Goal: Task Accomplishment & Management: Manage account settings

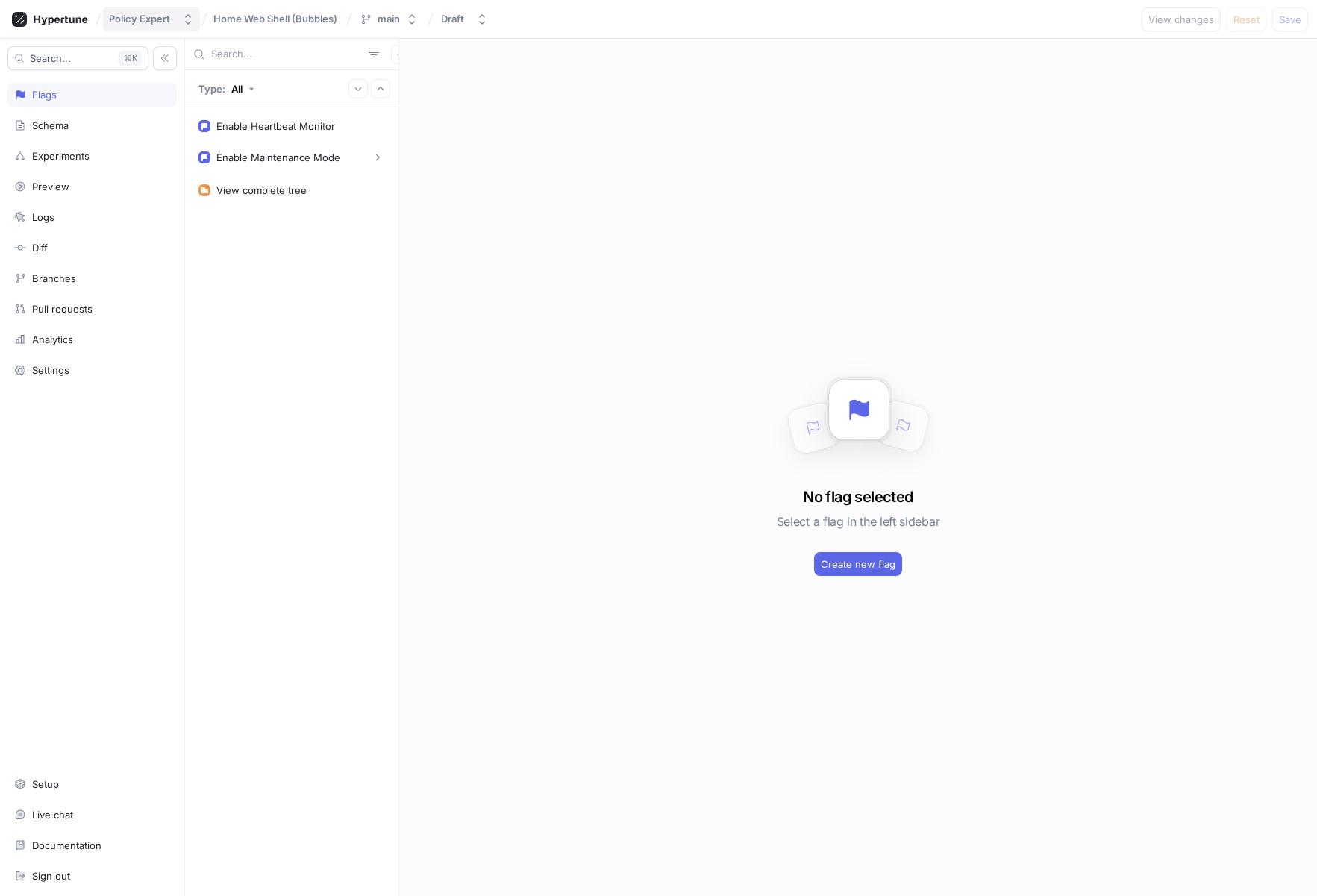
click at [146, 23] on div "Policy Expert" at bounding box center [140, 19] width 61 height 13
click at [66, 20] on icon at bounding box center [60, 20] width 54 height 10
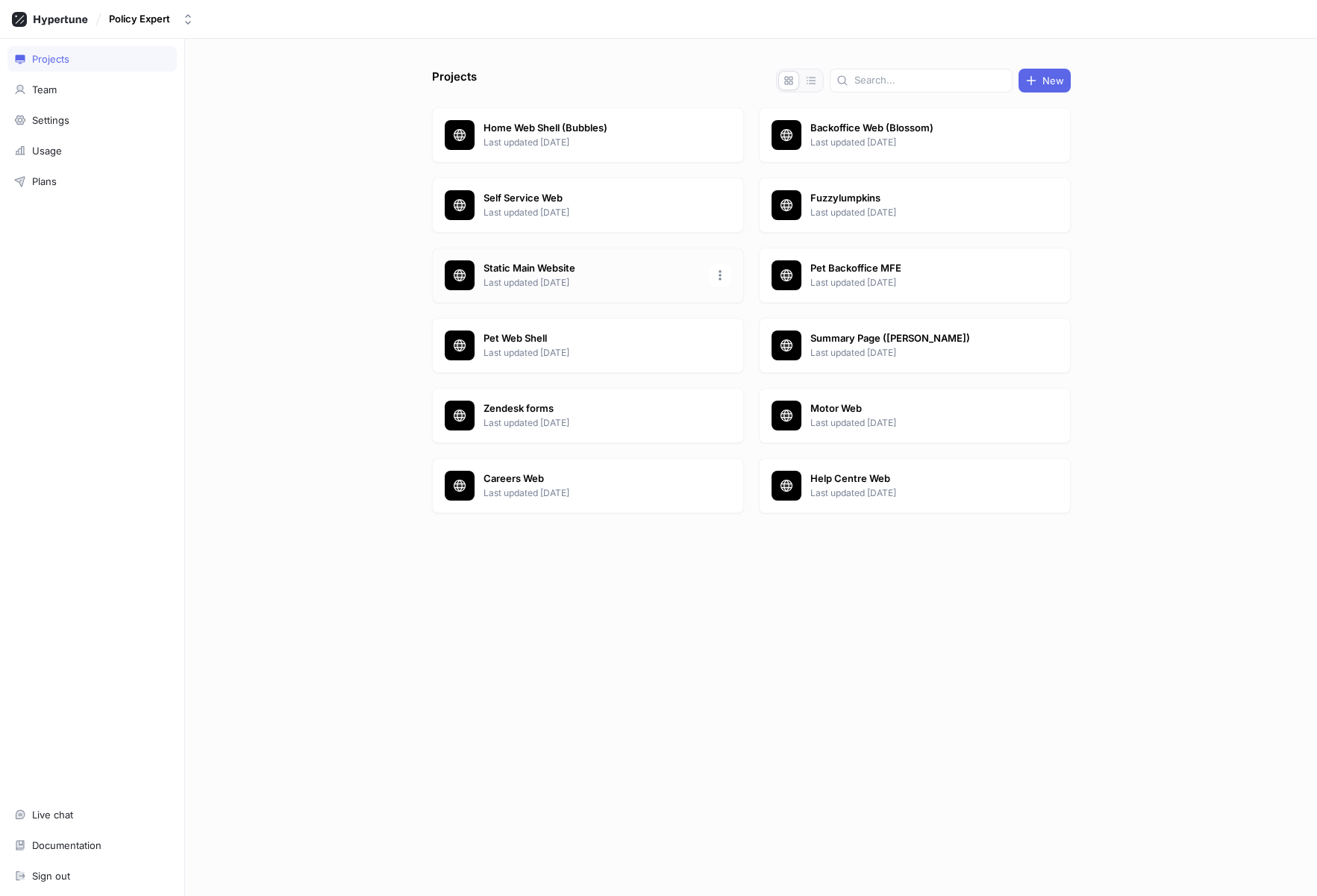
click at [538, 263] on p "Static Main Website" at bounding box center [591, 268] width 216 height 15
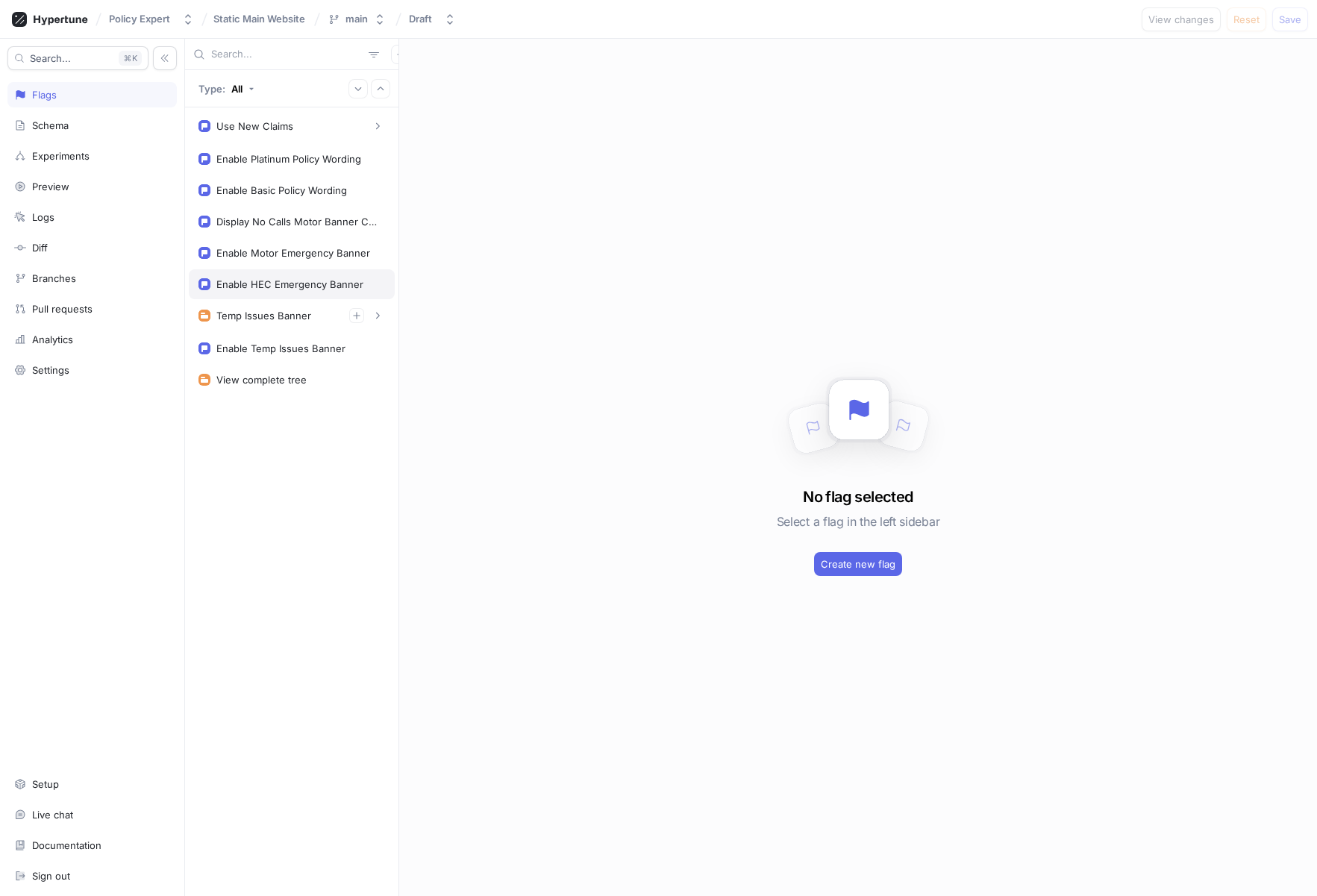
click at [269, 281] on div "Enable HEC Emergency Banner" at bounding box center [290, 284] width 147 height 12
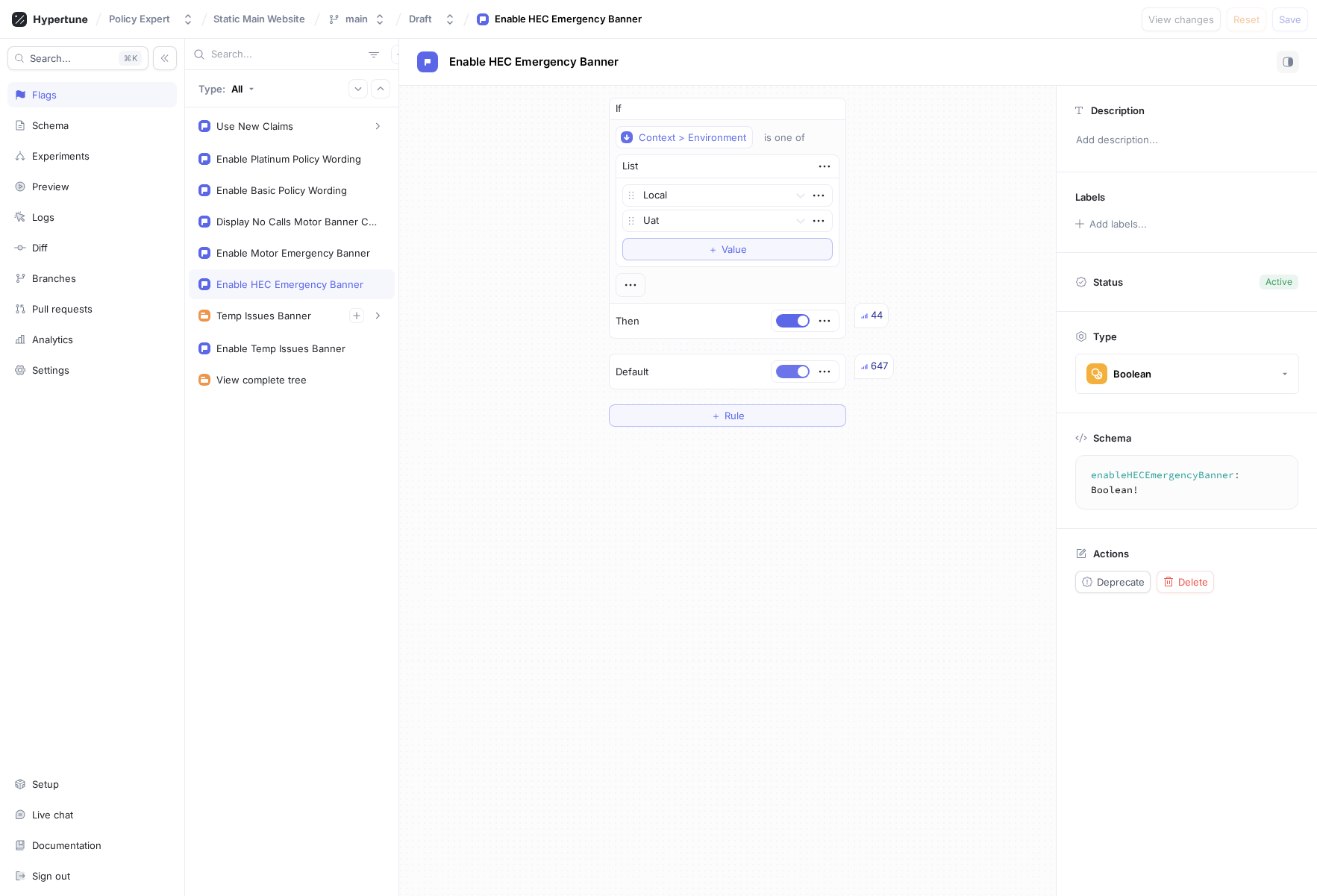
click at [802, 368] on span "button" at bounding box center [803, 371] width 11 height 11
click at [802, 318] on span "button" at bounding box center [803, 321] width 11 height 11
click at [1299, 23] on span "Save" at bounding box center [1290, 20] width 23 height 9
click at [295, 313] on div "Temp Issues Banner" at bounding box center [263, 315] width 95 height 12
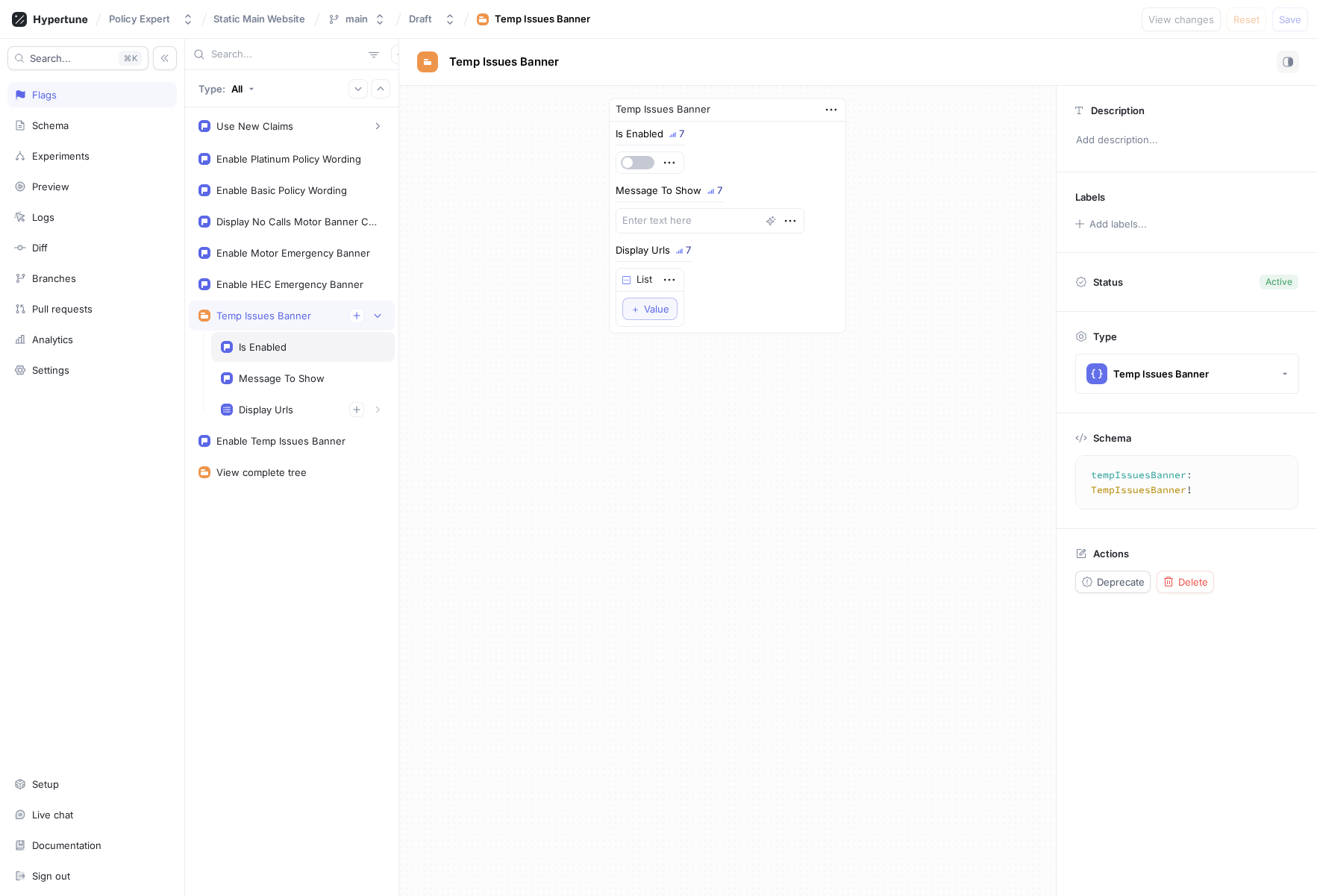
click at [292, 337] on div "Is Enabled" at bounding box center [303, 346] width 183 height 30
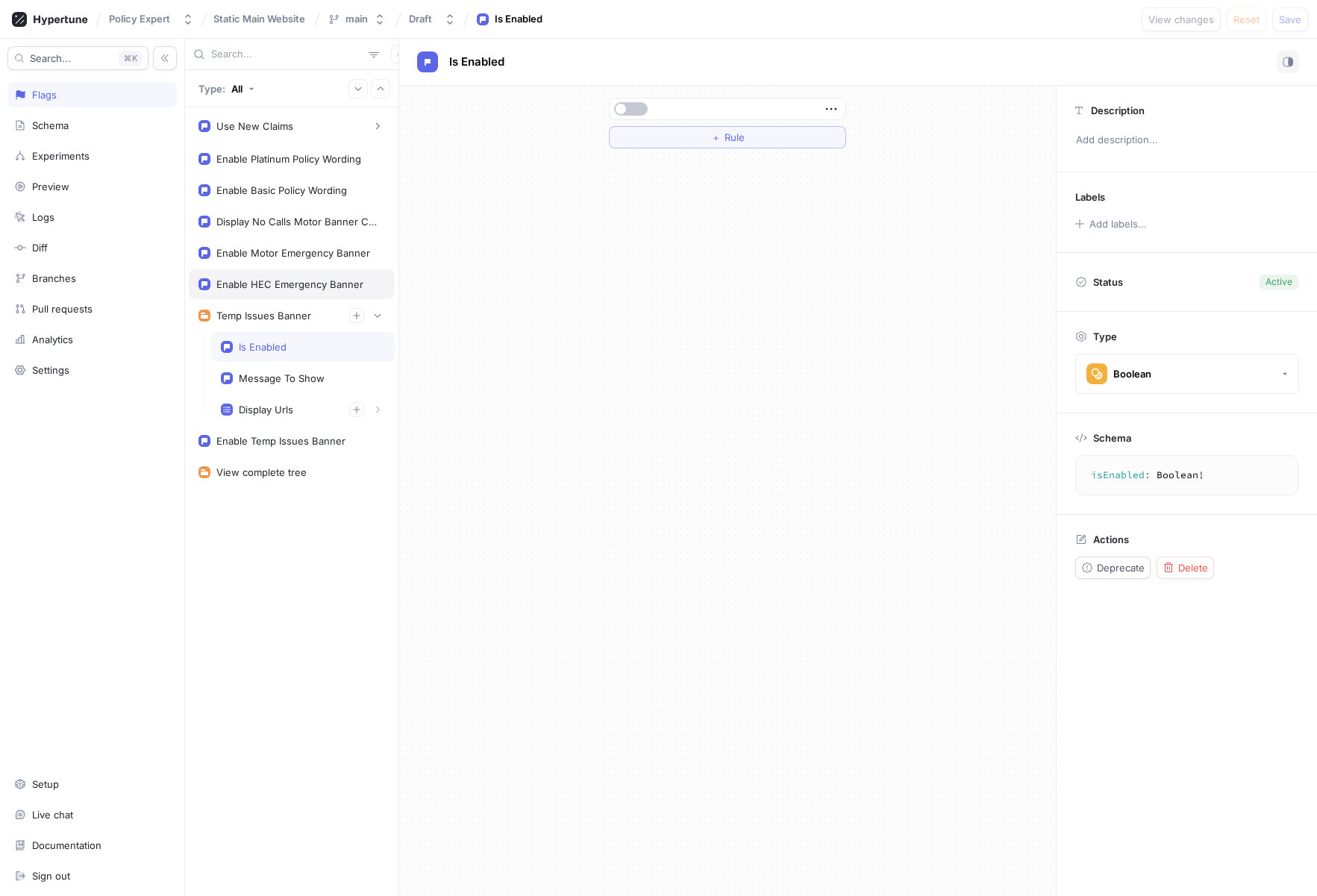
click at [299, 269] on div "Enable HEC Emergency Banner" at bounding box center [292, 284] width 206 height 30
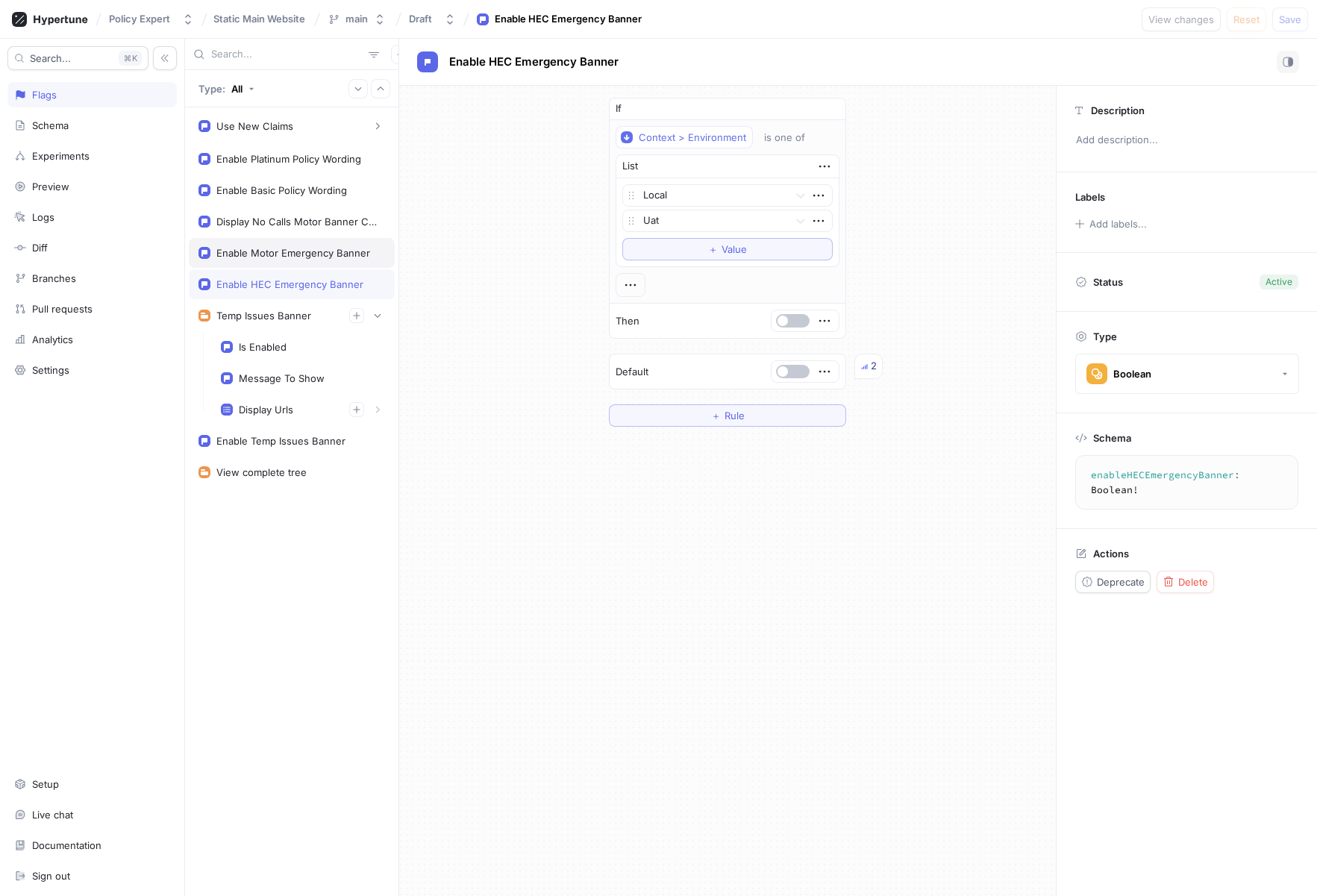
click at [306, 247] on div "Enable Motor Emergency Banner" at bounding box center [293, 253] width 154 height 12
click at [290, 222] on div "Display No Calls Motor Banner Content" at bounding box center [297, 221] width 163 height 12
click at [284, 246] on div "Enable Motor Emergency Banner" at bounding box center [292, 252] width 206 height 30
click at [277, 282] on div "Enable HEC Emergency Banner" at bounding box center [290, 284] width 147 height 12
click at [276, 317] on div "Temp Issues Banner" at bounding box center [263, 315] width 95 height 12
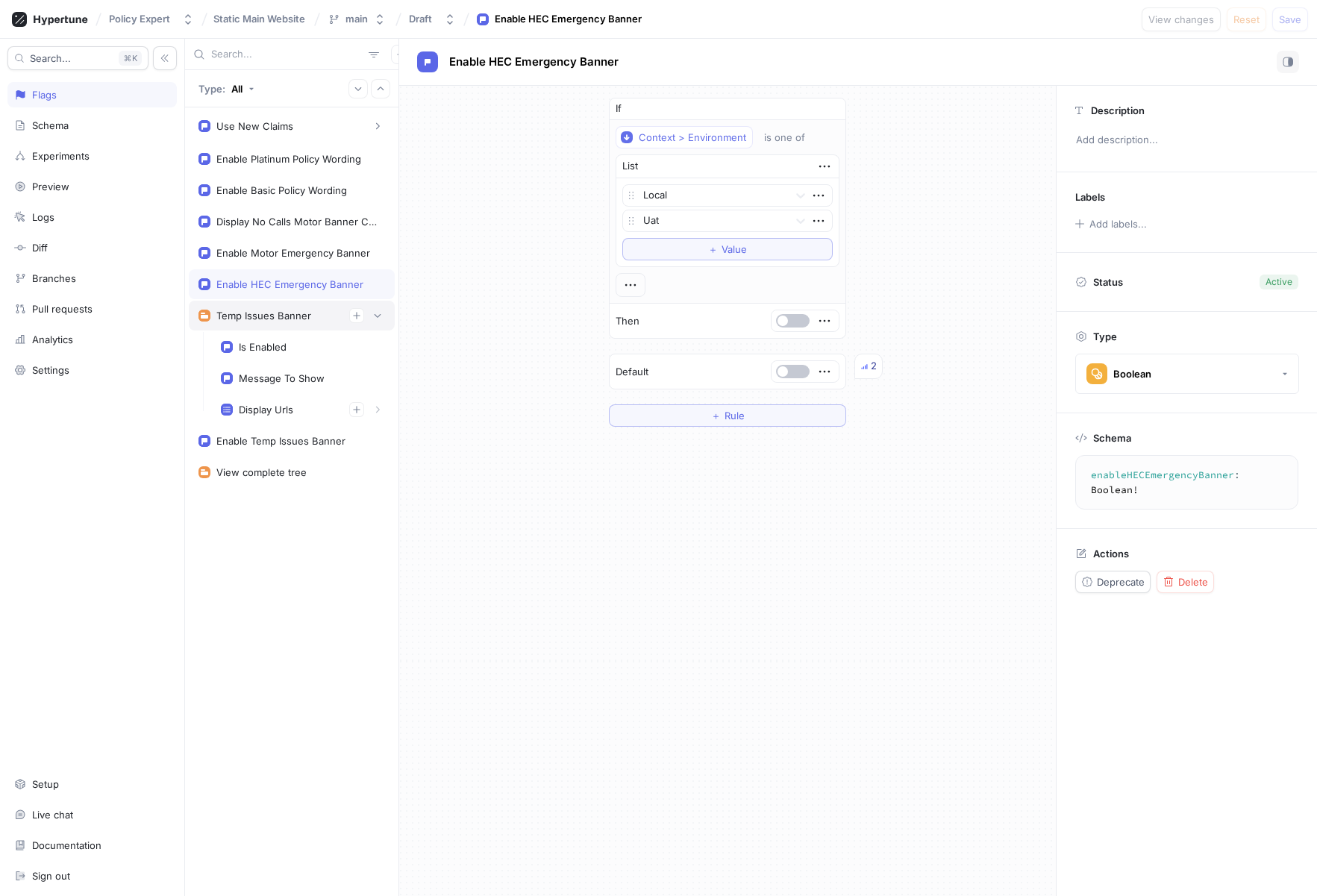
type textarea "tempIssuesBanner: TempIssuesBanner!"
type textarea "x"
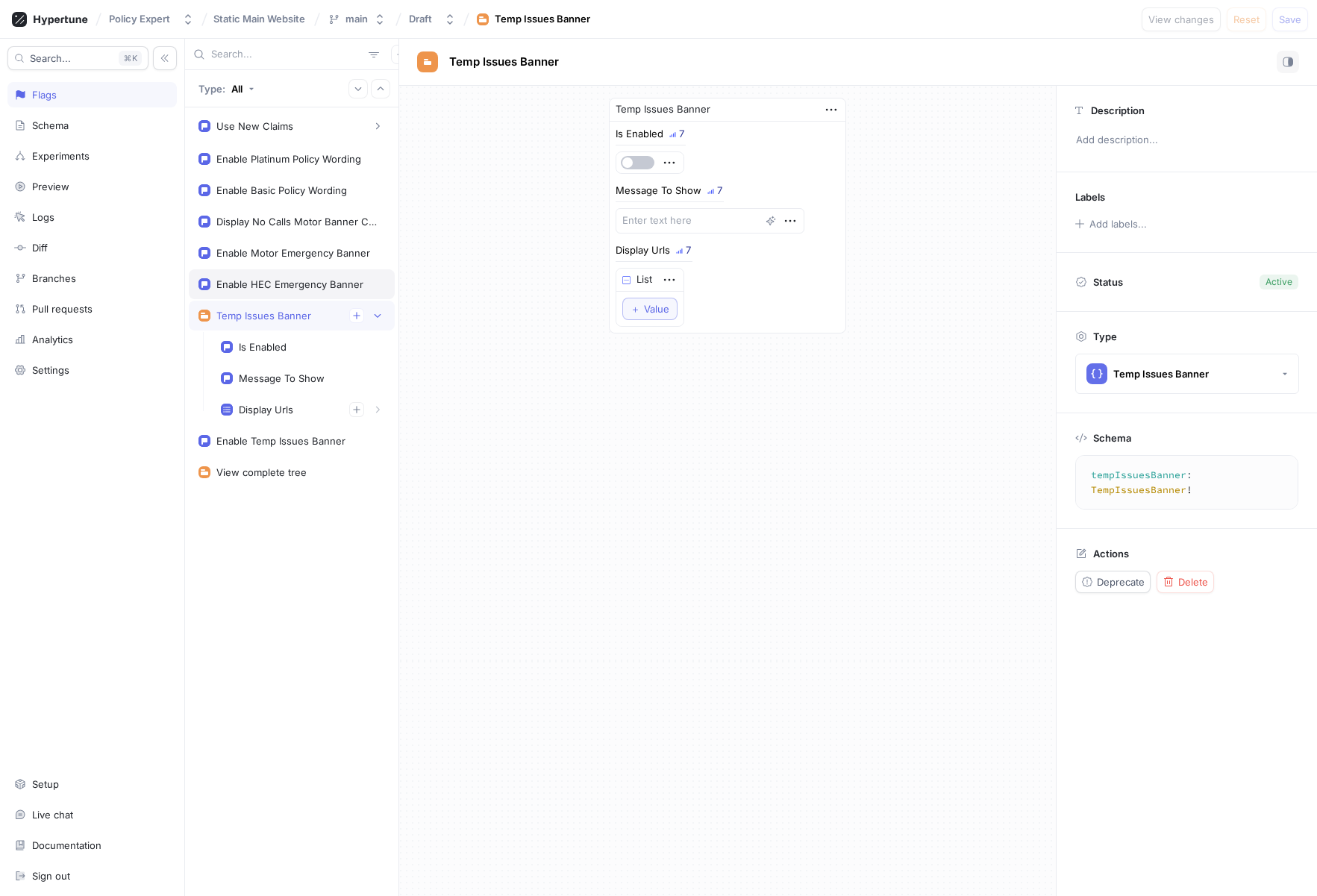
click at [293, 284] on div "Enable HEC Emergency Banner" at bounding box center [290, 284] width 147 height 12
type textarea "enableHECEmergencyBanner: Boolean!"
